Goal: Answer question/provide support: Answer question/provide support

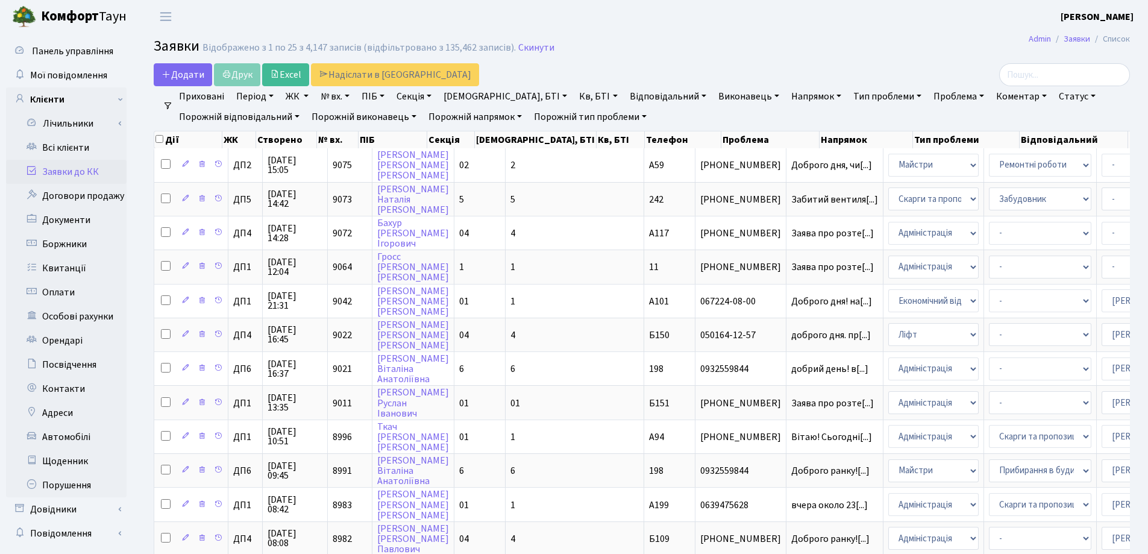
select select "25"
click at [525, 48] on link "Скинути" at bounding box center [536, 47] width 36 height 11
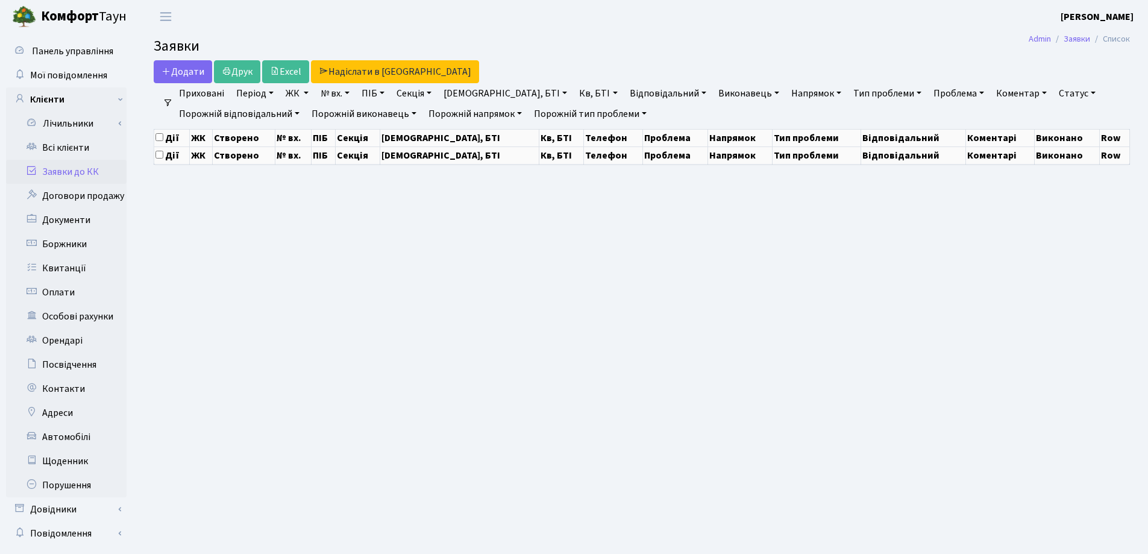
select select "25"
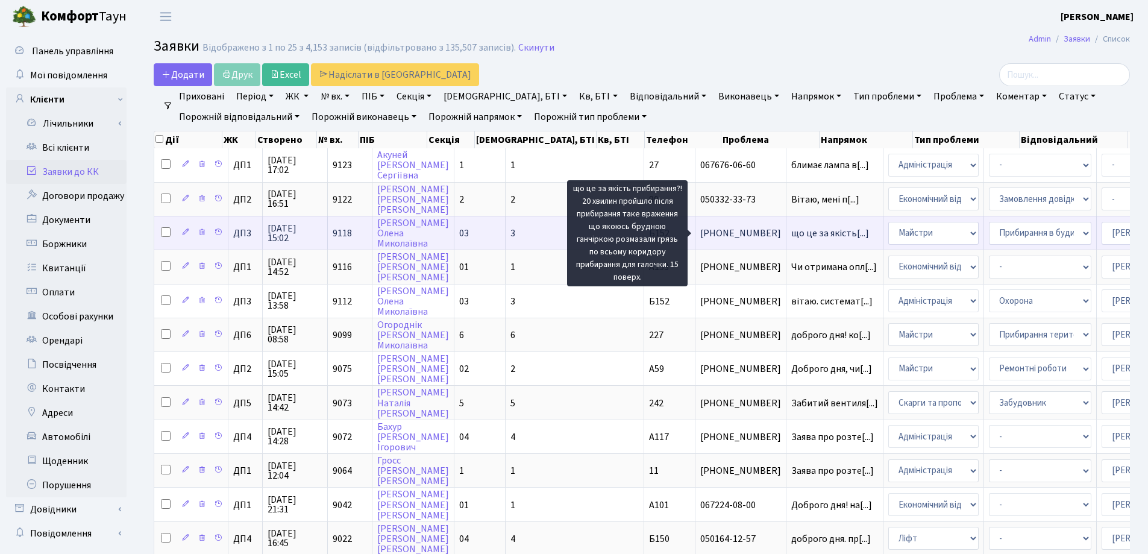
click at [791, 234] on span "що це за якість[...]" at bounding box center [830, 233] width 78 height 13
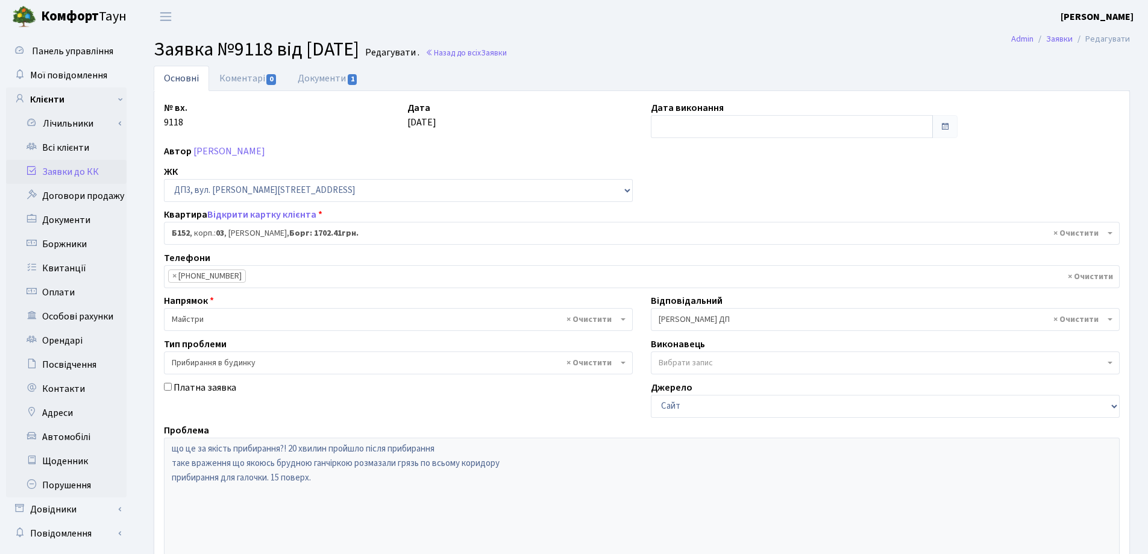
select select "32824"
select select "58"
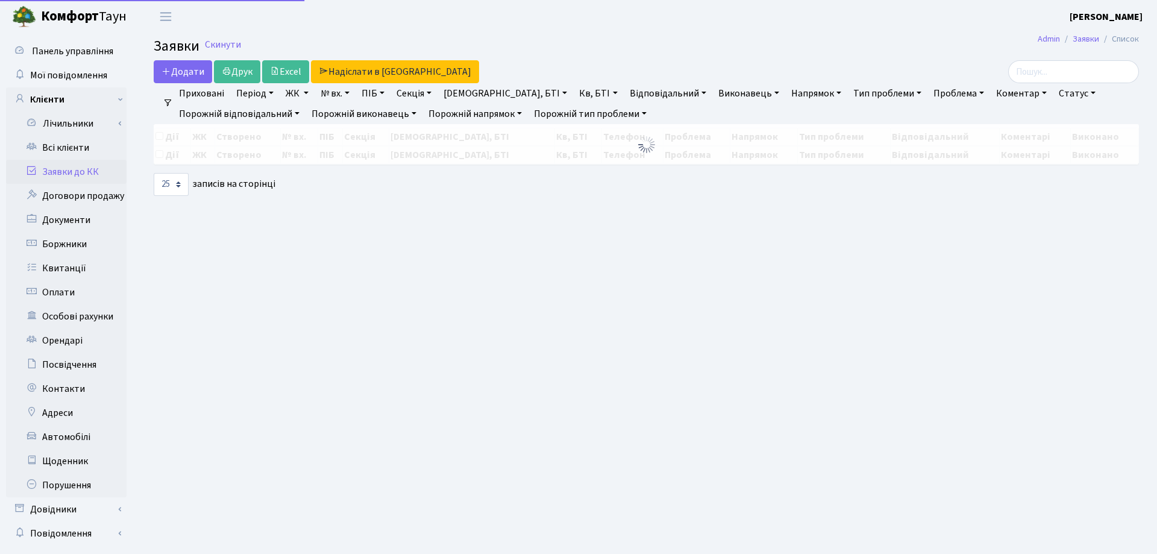
select select "25"
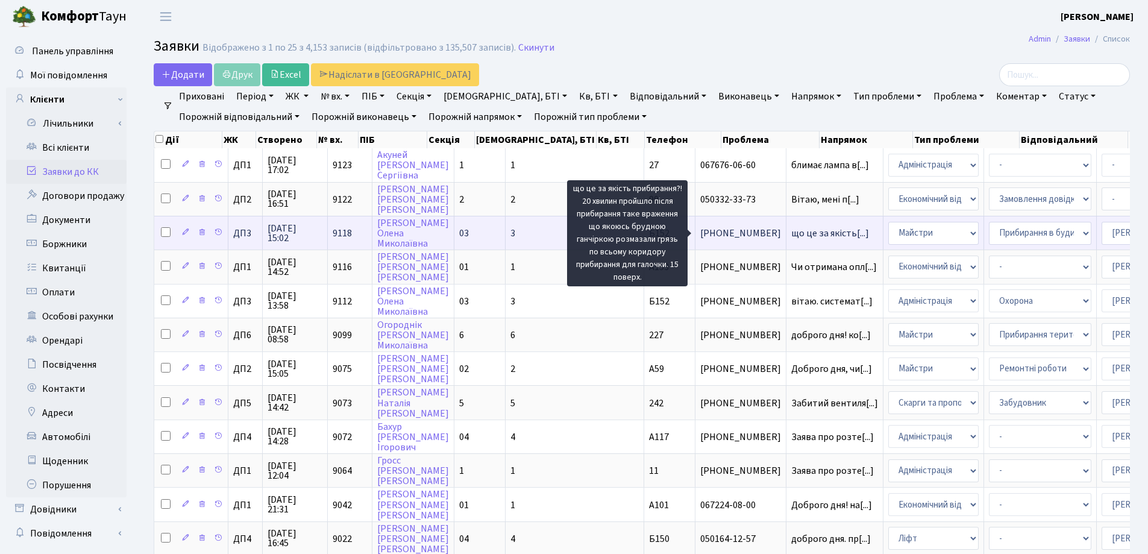
click at [791, 234] on span "що це за якість[...]" at bounding box center [830, 233] width 78 height 13
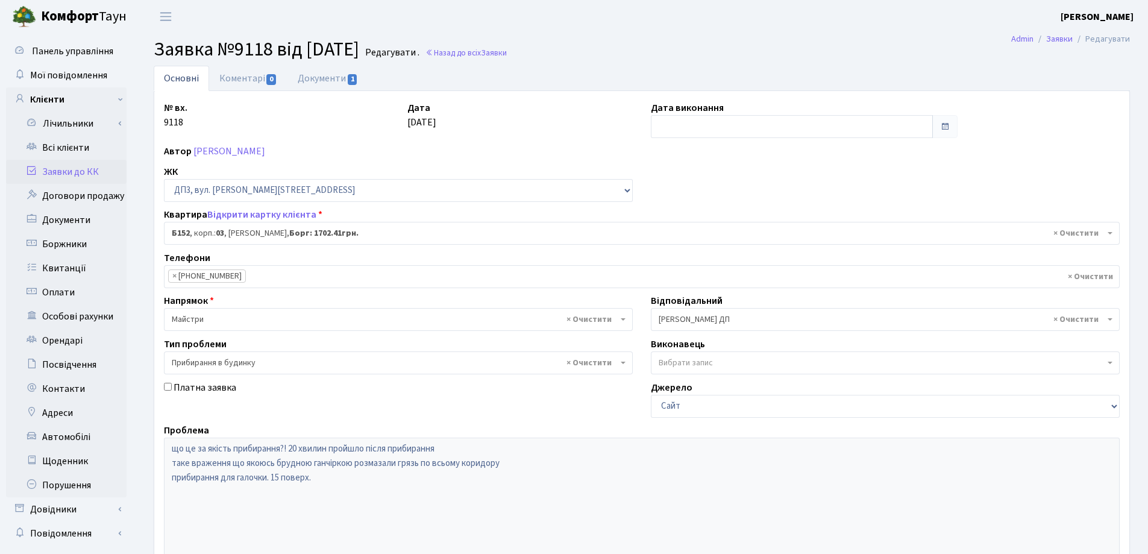
select select "32824"
select select "58"
click at [240, 83] on link "Коментарі 0" at bounding box center [248, 78] width 78 height 25
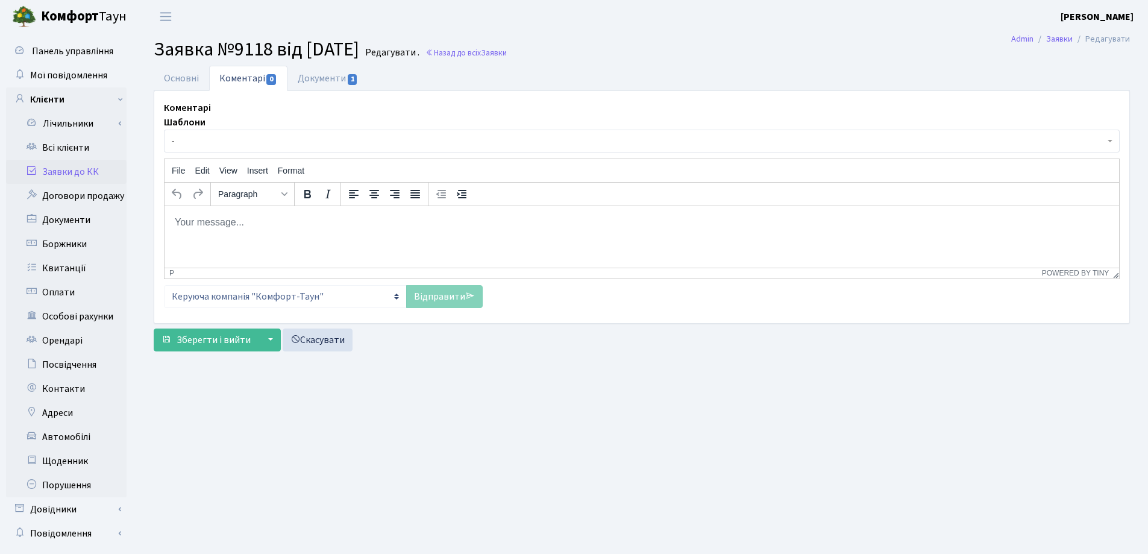
click at [202, 233] on html at bounding box center [642, 221] width 954 height 33
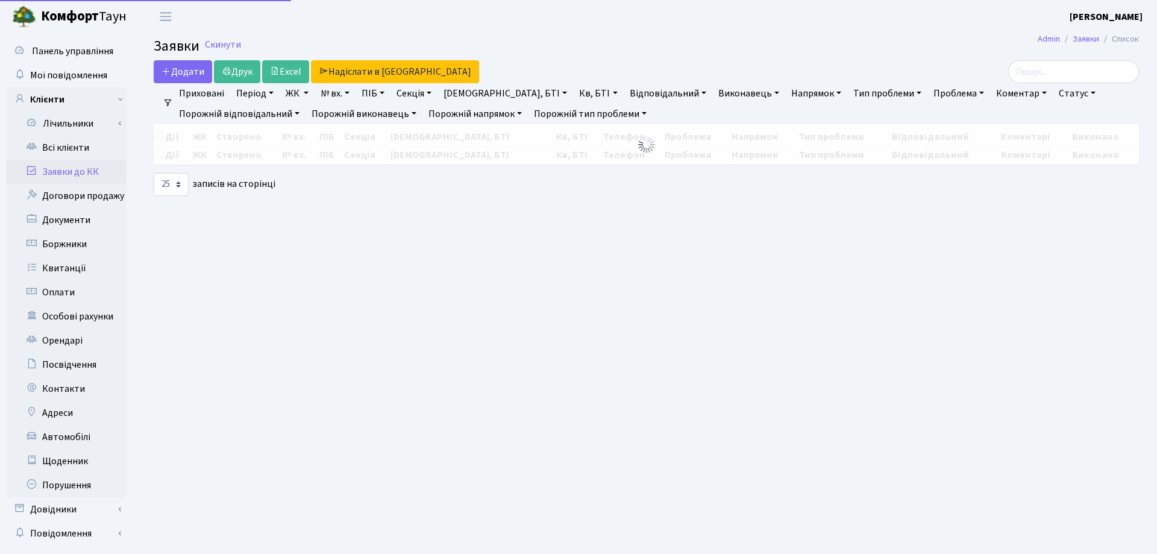
select select "25"
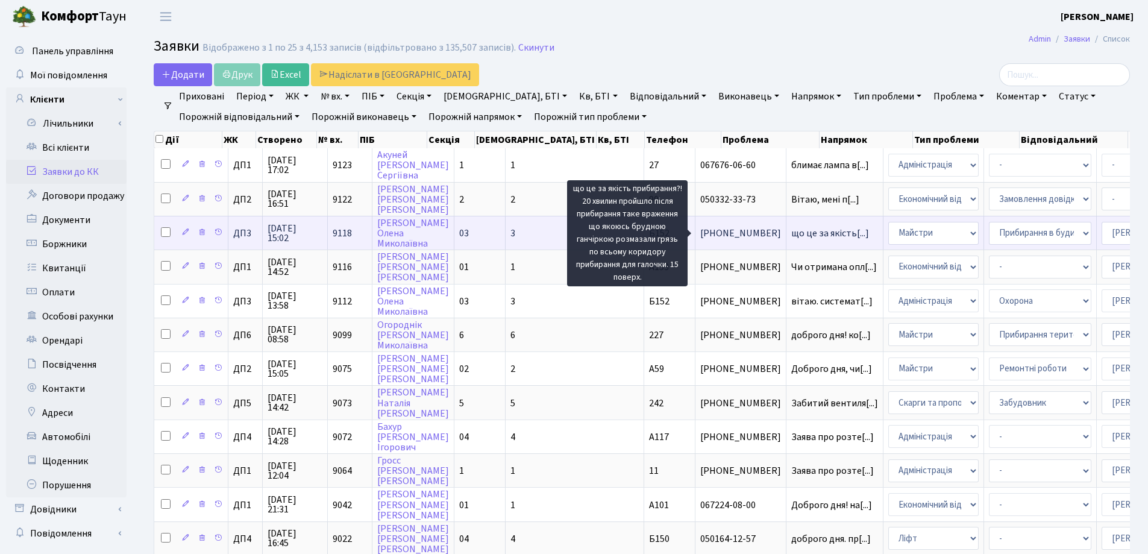
click at [791, 230] on span "що це за якість[...]" at bounding box center [830, 233] width 78 height 13
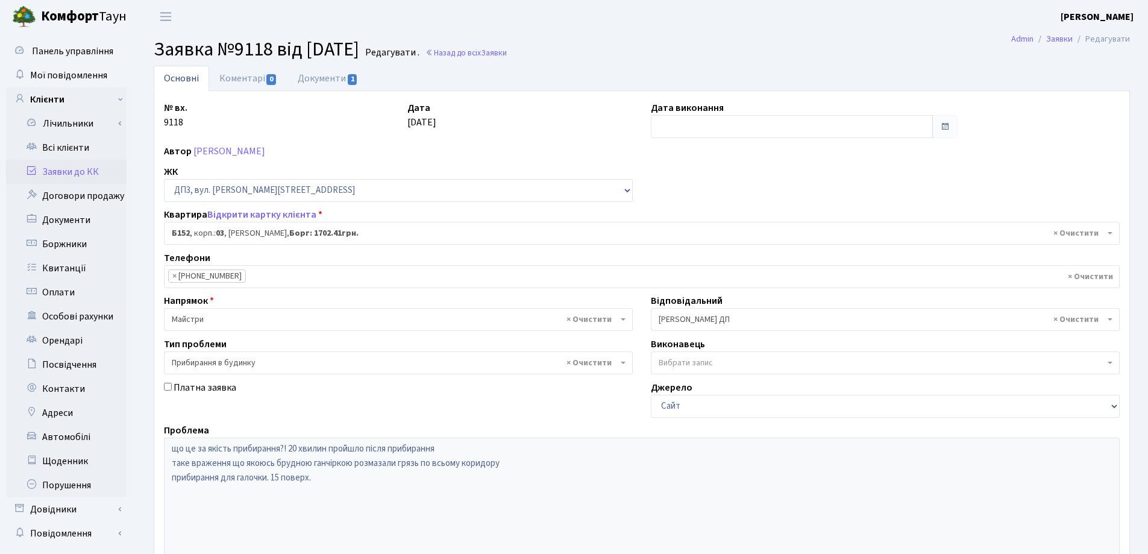
select select "32824"
select select "58"
click at [226, 80] on link "Коментарі 0" at bounding box center [248, 78] width 78 height 25
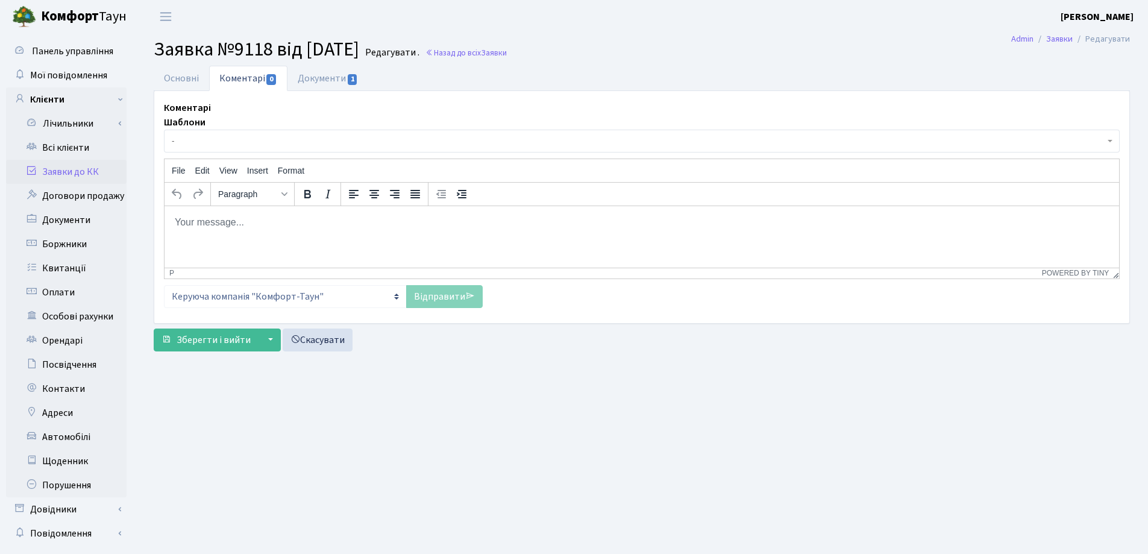
click at [215, 220] on body "Rich Text Area. Press ALT-0 for help." at bounding box center [641, 221] width 935 height 13
click at [253, 222] on p "Добрий вечір." at bounding box center [641, 221] width 935 height 13
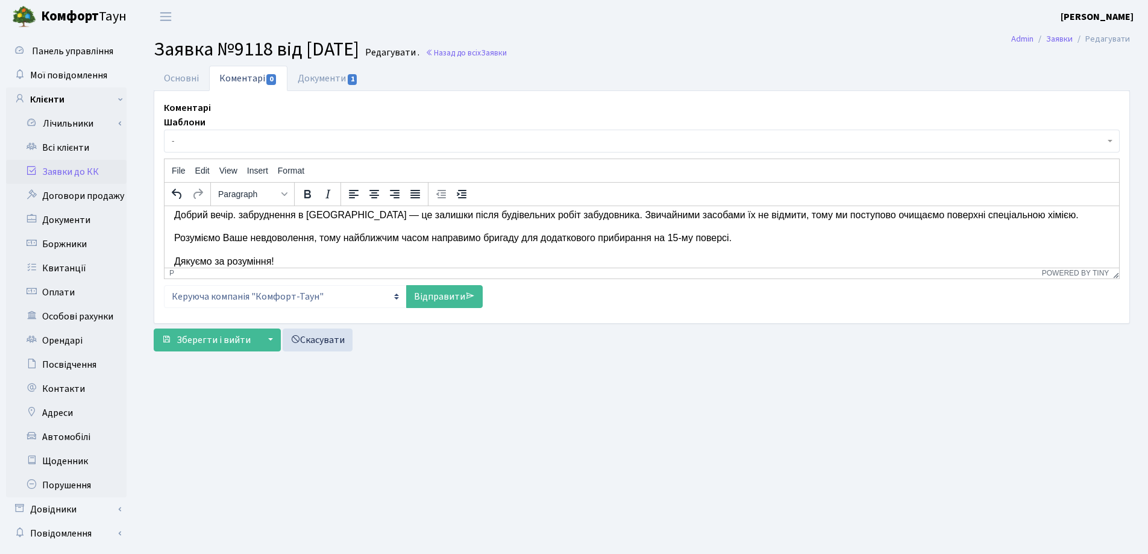
click at [245, 215] on p "Добрий вечір. забруднення в [GEOGRAPHIC_DATA] — це залишки після будівельних ро…" at bounding box center [641, 214] width 935 height 13
click at [315, 240] on p "Розуміємо Ваше невдоволення, тому найближчим часом направимо бригаду для додатк…" at bounding box center [641, 237] width 935 height 13
click at [228, 237] on p "Розум тому найближчим часом направимо бригаду для додаткового прибирання на 15-…" at bounding box center [641, 237] width 935 height 13
click at [1024, 217] on p "Добрий вечір. Забруднення в коридорі — це залишки після будівельних робіт забуд…" at bounding box center [641, 214] width 935 height 13
click at [174, 240] on p "найближчим часом направимо бригаду для додаткового прибирання на 15-му поверсі." at bounding box center [641, 237] width 935 height 13
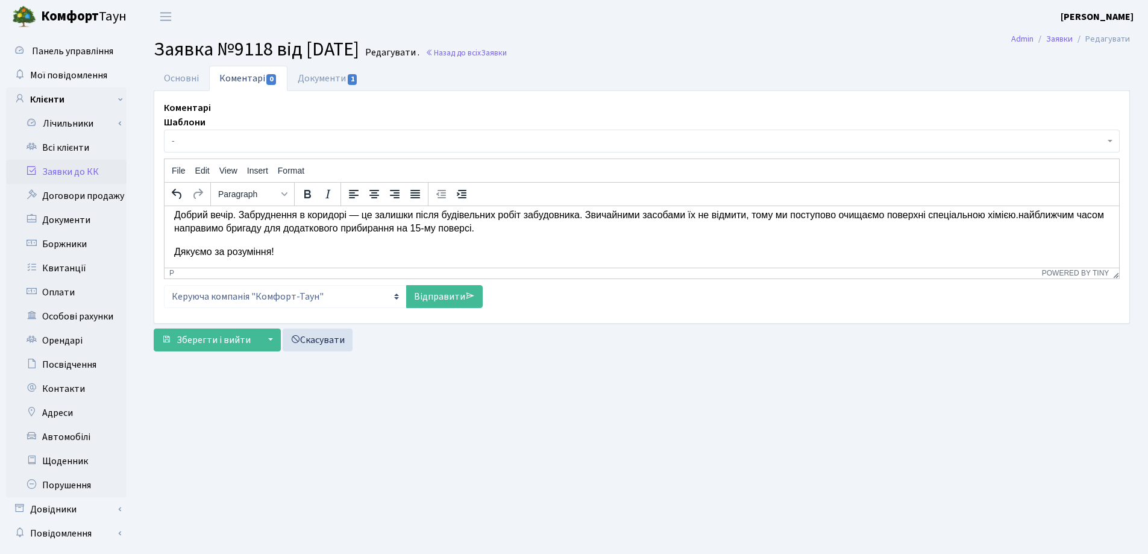
click at [174, 248] on p "Дякуємо за розуміння!" at bounding box center [641, 251] width 935 height 13
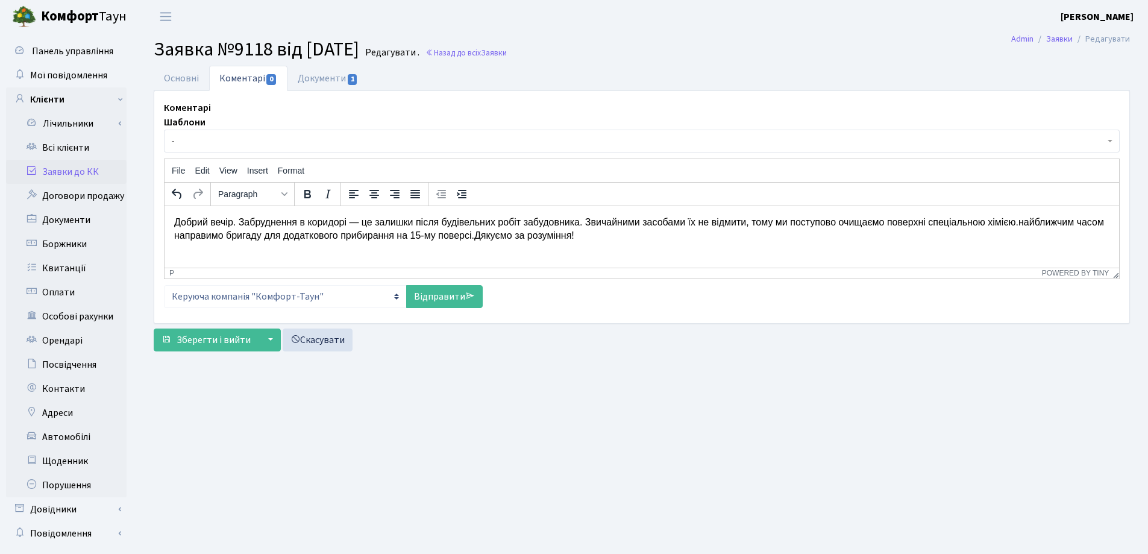
scroll to position [0, 0]
click at [477, 237] on p "Добрий вечір. Забруднення в коридорі — це залишки після будівельних робіт забуд…" at bounding box center [641, 228] width 935 height 27
click at [1020, 224] on p "Добрий вечір. Забруднення в коридорі — це залишки після будівельних робіт забуд…" at bounding box center [641, 228] width 935 height 27
click at [1027, 222] on p "Добрий вечір. Забруднення в коридорі — це залишки після будівельних робіт забуд…" at bounding box center [641, 228] width 935 height 27
click at [292, 236] on p "Добрий вечір. Забруднення в коридорі — це залишки після будівельних робіт забуд…" at bounding box center [641, 228] width 935 height 27
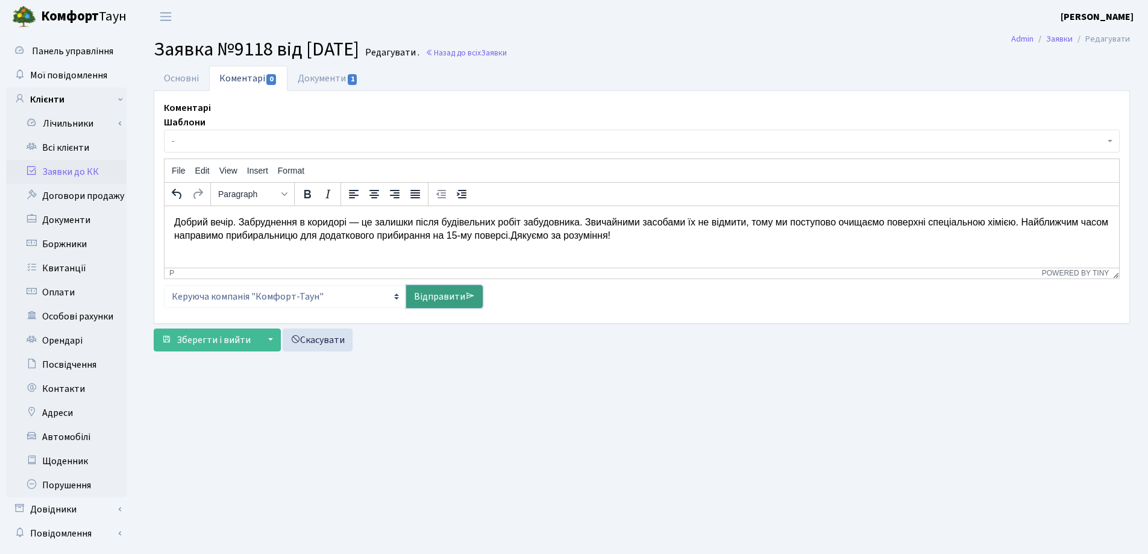
click at [436, 300] on link "Відправити" at bounding box center [444, 296] width 77 height 23
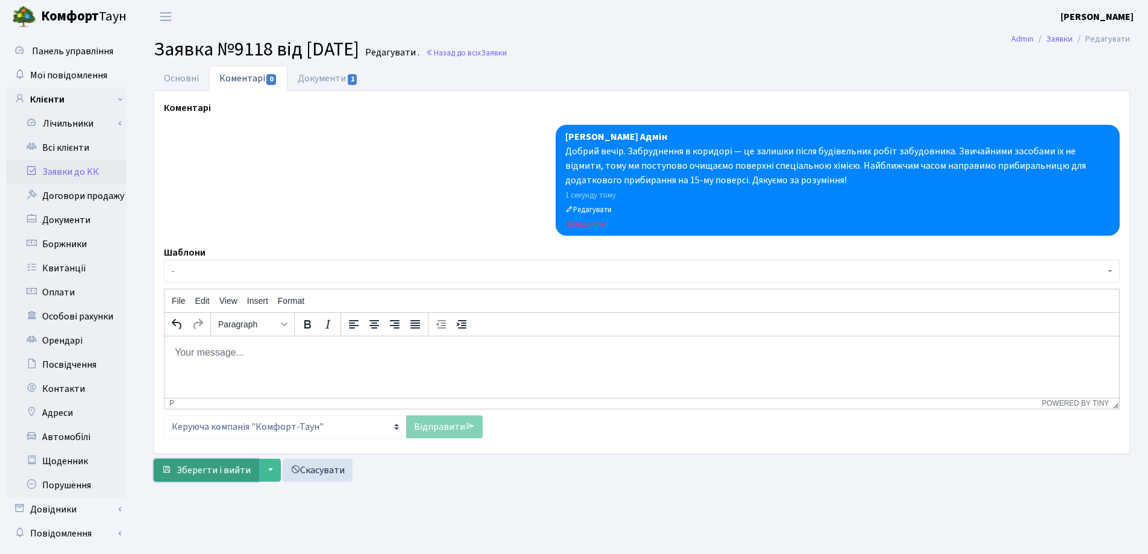
click at [204, 466] on span "Зберегти і вийти" at bounding box center [214, 469] width 74 height 13
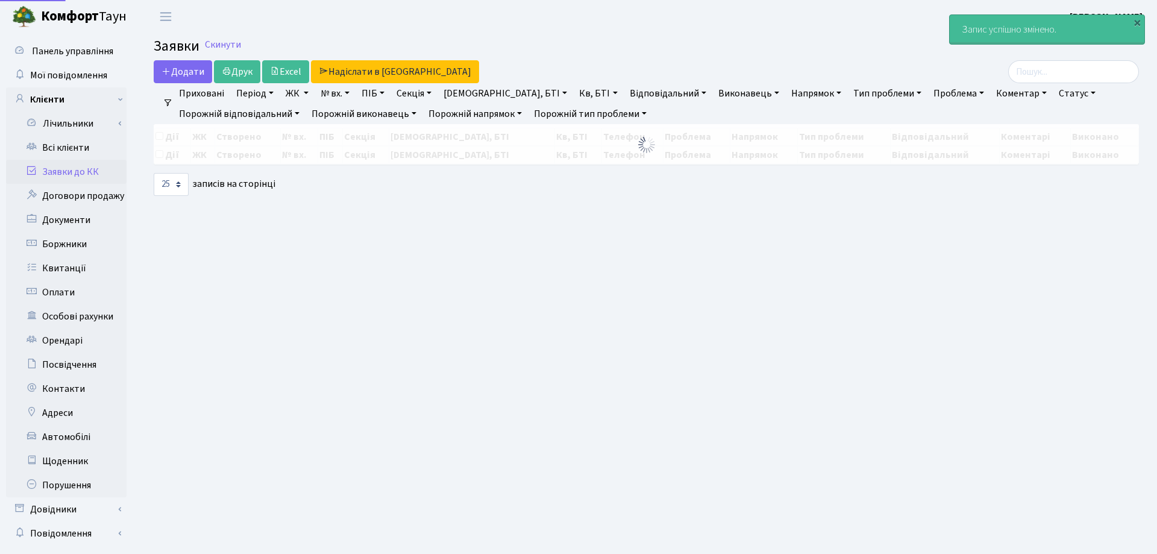
select select "25"
